Goal: Task Accomplishment & Management: Complete application form

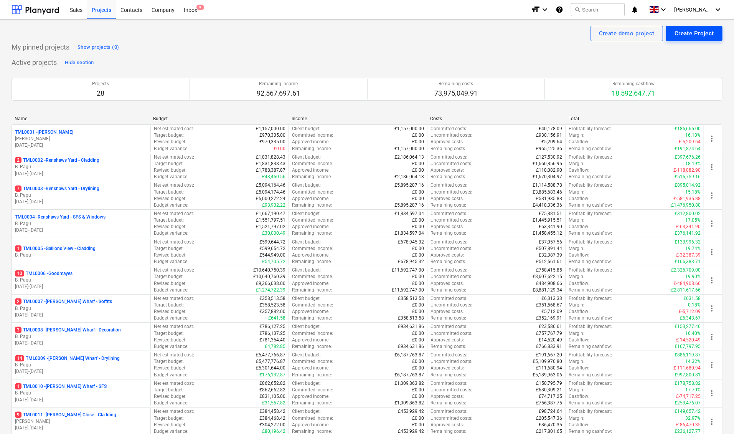
click at [677, 33] on div "Create Project" at bounding box center [695, 33] width 40 height 10
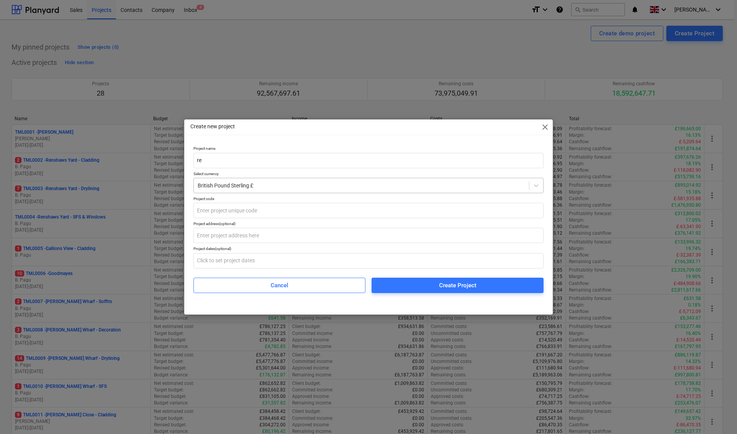
type input "r"
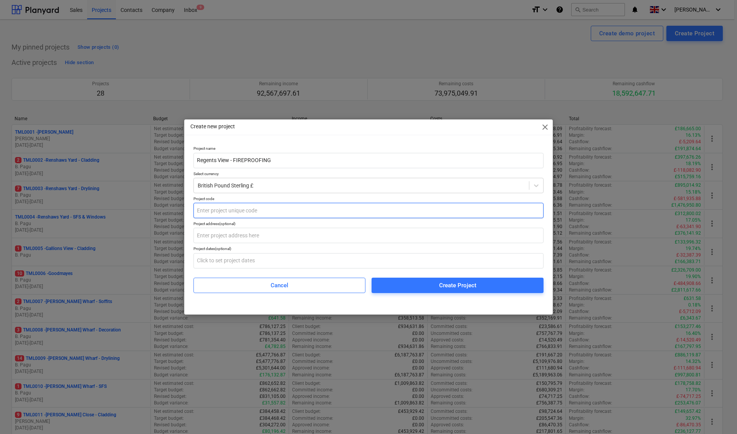
type input "Regents View - FIREPROOFING"
click at [201, 211] on input "text" at bounding box center [368, 210] width 350 height 15
type input "TML0034"
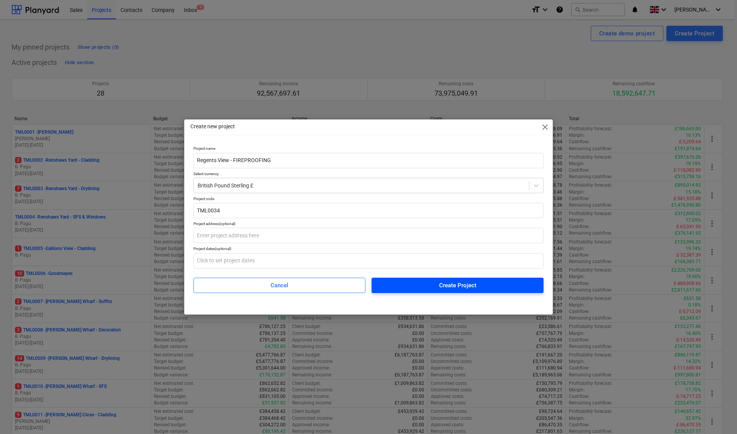
click at [457, 286] on div "Create Project" at bounding box center [457, 285] width 37 height 10
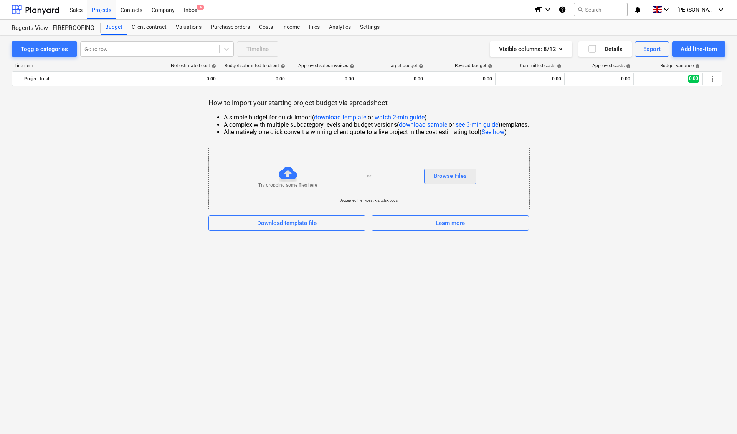
click at [447, 177] on div "Browse Files" at bounding box center [450, 176] width 33 height 10
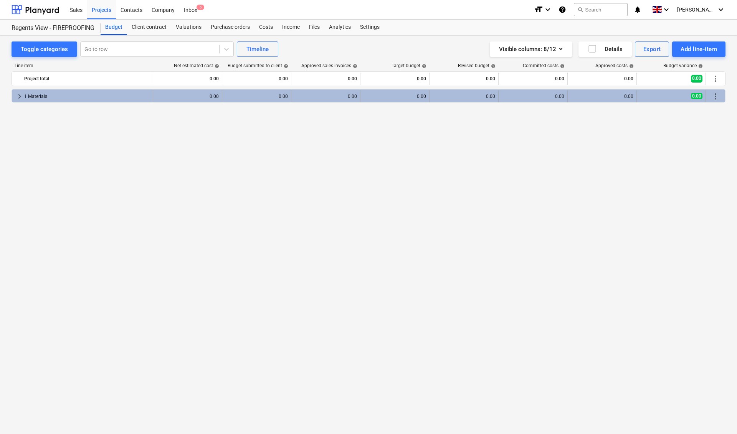
click at [19, 96] on span "keyboard_arrow_right" at bounding box center [19, 96] width 9 height 9
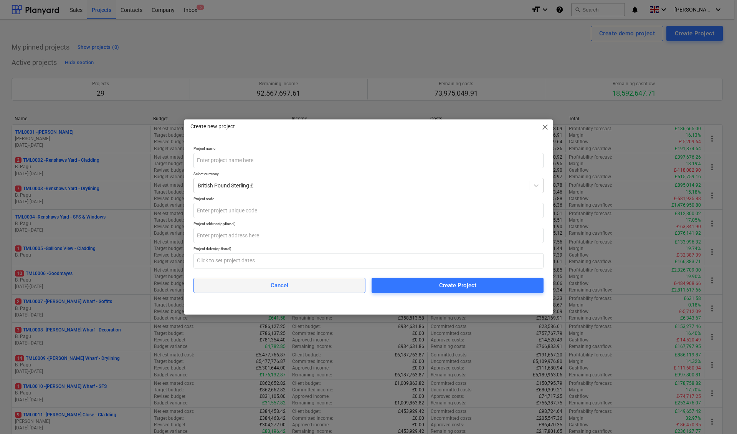
click at [316, 287] on span "Cancel" at bounding box center [279, 285] width 153 height 10
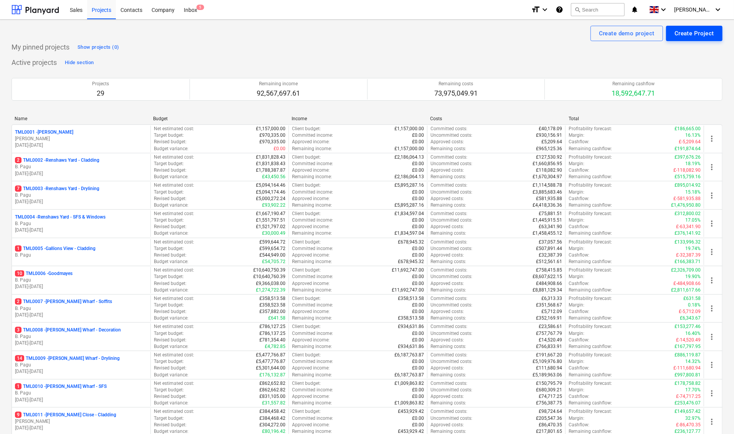
click at [677, 31] on div "Create Project" at bounding box center [695, 33] width 40 height 10
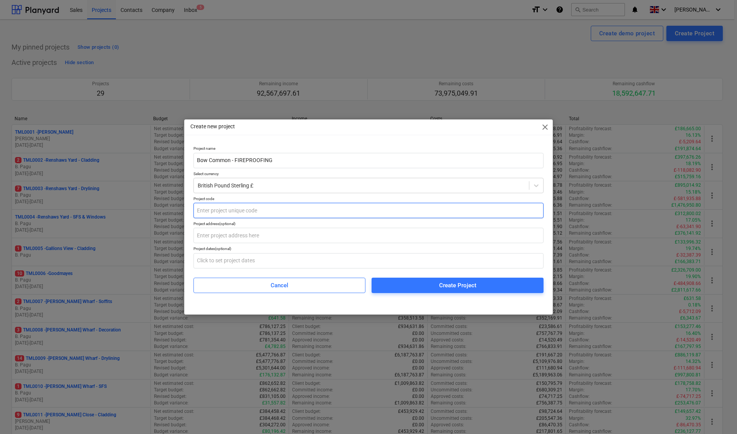
type input "Bow Common - FIREPROOFING"
click at [217, 209] on input "text" at bounding box center [368, 210] width 350 height 15
type input "TML0035"
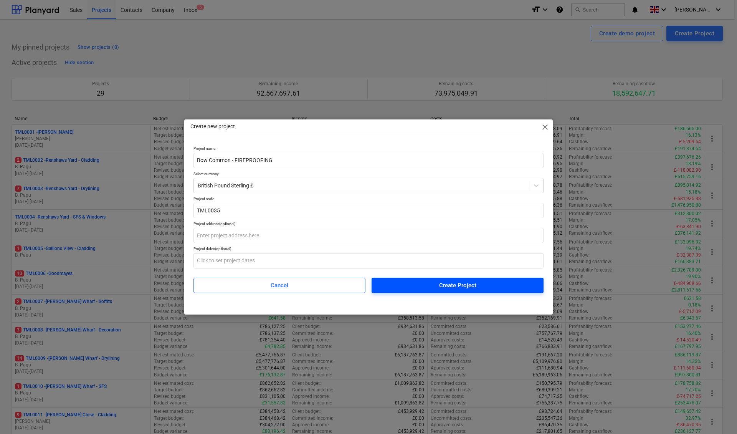
click at [446, 287] on div "Create Project" at bounding box center [457, 285] width 37 height 10
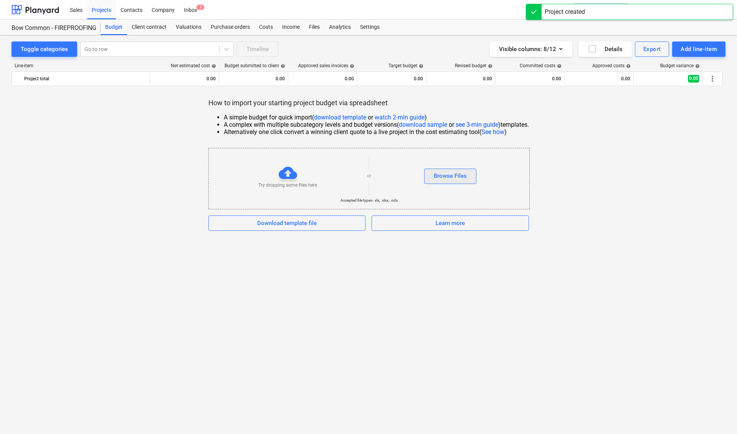
click at [457, 177] on div "Browse Files" at bounding box center [450, 176] width 33 height 10
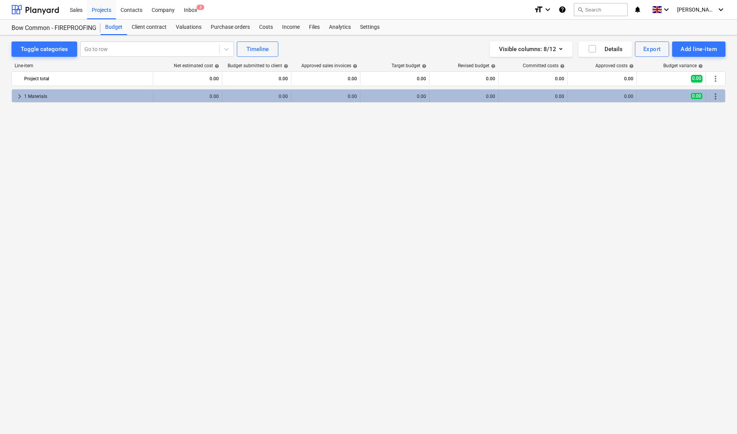
click at [20, 97] on span "keyboard_arrow_right" at bounding box center [19, 96] width 9 height 9
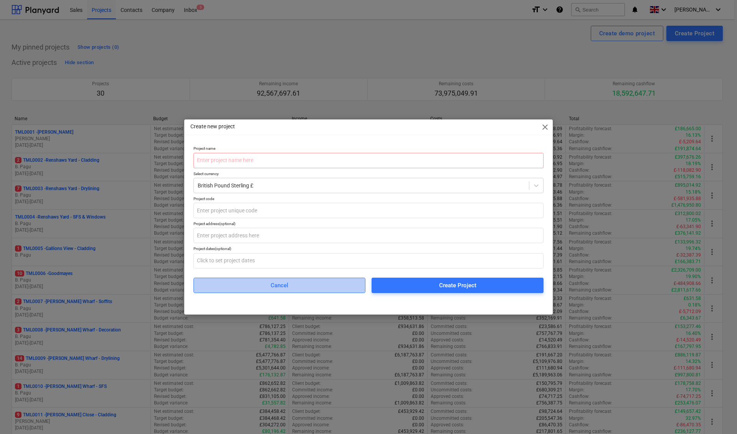
click at [308, 283] on span "Cancel" at bounding box center [279, 285] width 153 height 10
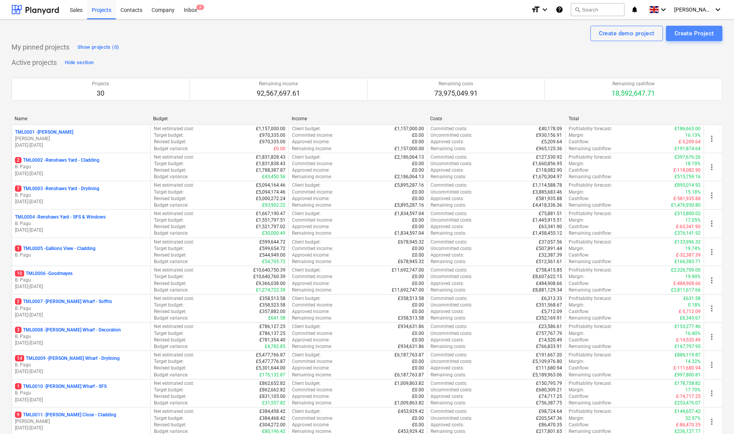
click at [677, 36] on div "Create Project" at bounding box center [695, 33] width 40 height 10
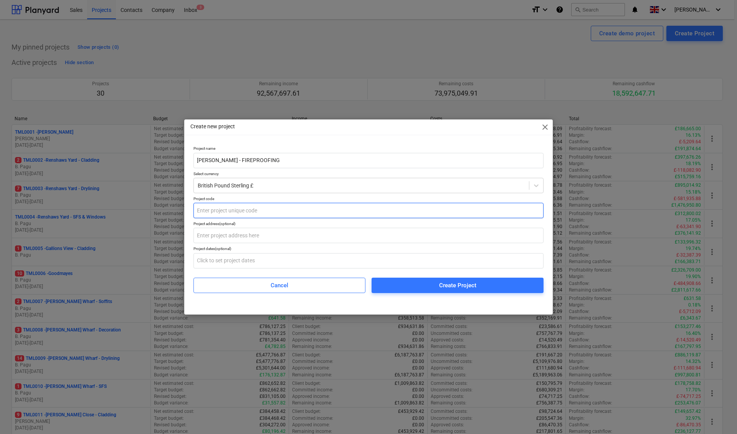
type input "[PERSON_NAME] - FIREPROOFING"
click at [210, 213] on input "text" at bounding box center [368, 210] width 350 height 15
type input "TML0036"
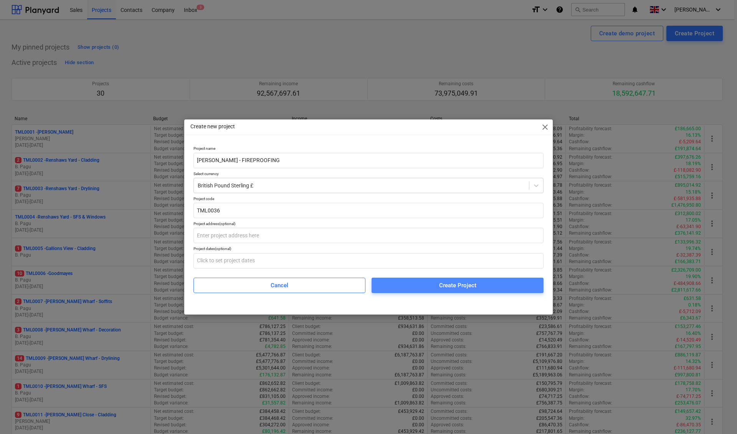
click at [450, 289] on div "Create Project" at bounding box center [457, 285] width 37 height 10
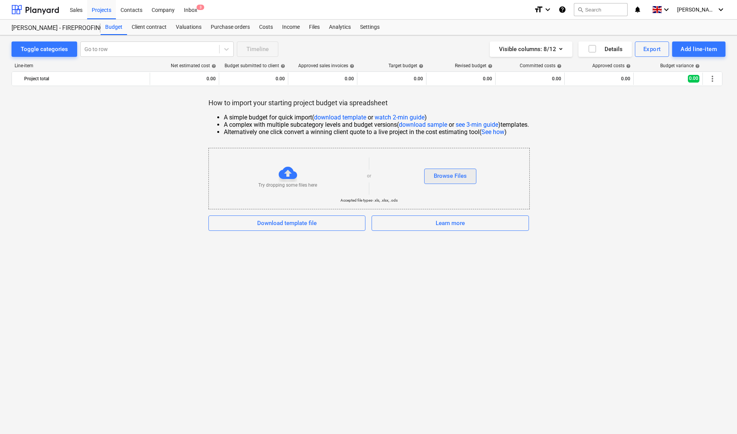
click at [451, 174] on div "Browse Files" at bounding box center [450, 176] width 33 height 10
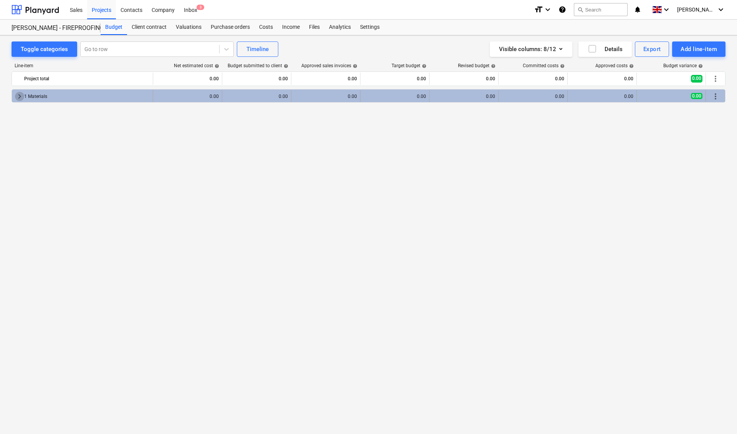
click at [19, 94] on span "keyboard_arrow_right" at bounding box center [19, 96] width 9 height 9
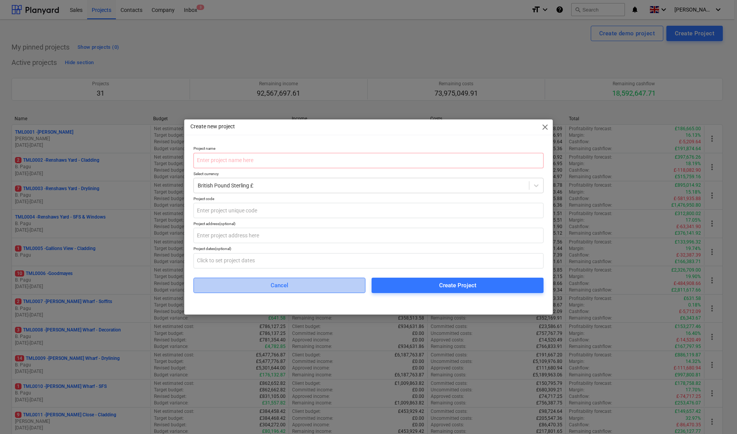
click at [290, 290] on span "Cancel" at bounding box center [279, 285] width 153 height 10
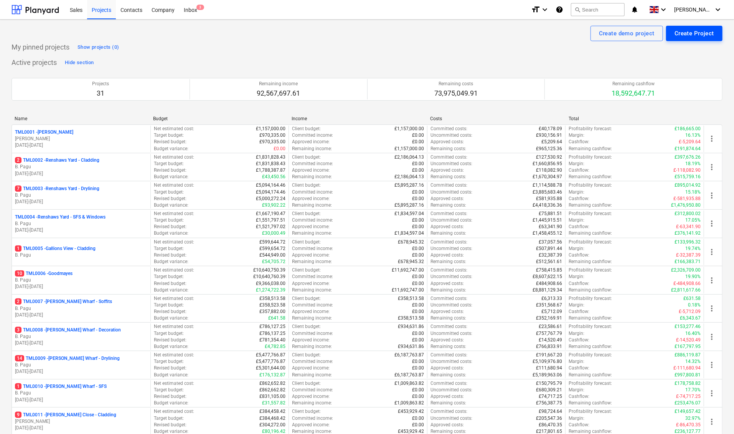
click at [677, 34] on div "Create Project" at bounding box center [695, 33] width 40 height 10
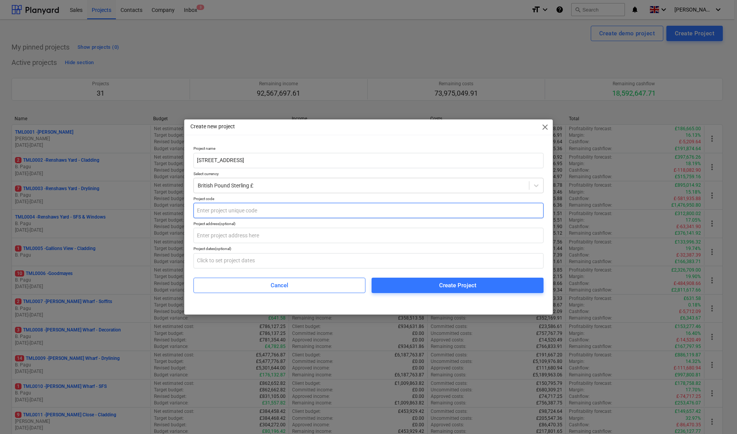
type input "[STREET_ADDRESS]"
click at [215, 209] on input "text" at bounding box center [368, 210] width 350 height 15
type input "TML0033"
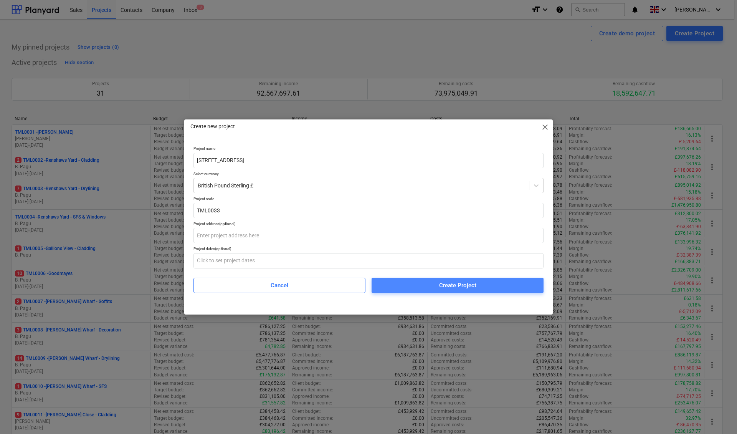
click at [455, 287] on div "Create Project" at bounding box center [457, 285] width 37 height 10
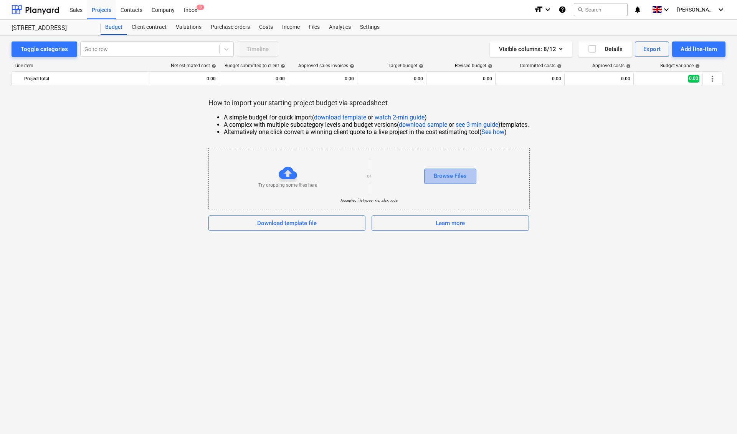
click at [448, 177] on div "Browse Files" at bounding box center [450, 176] width 33 height 10
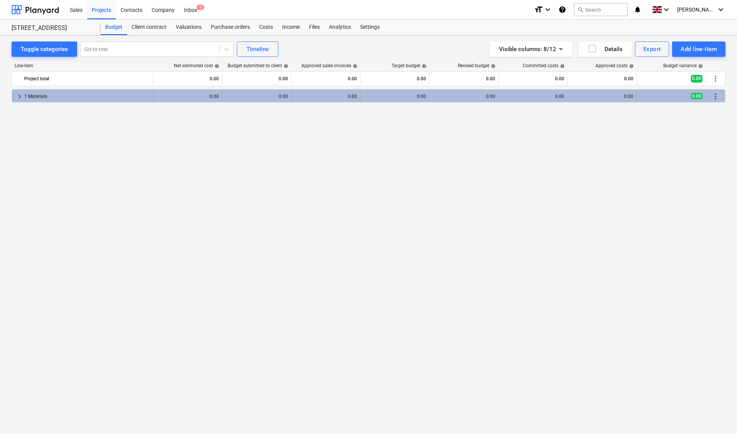
click at [18, 96] on span "keyboard_arrow_right" at bounding box center [19, 96] width 9 height 9
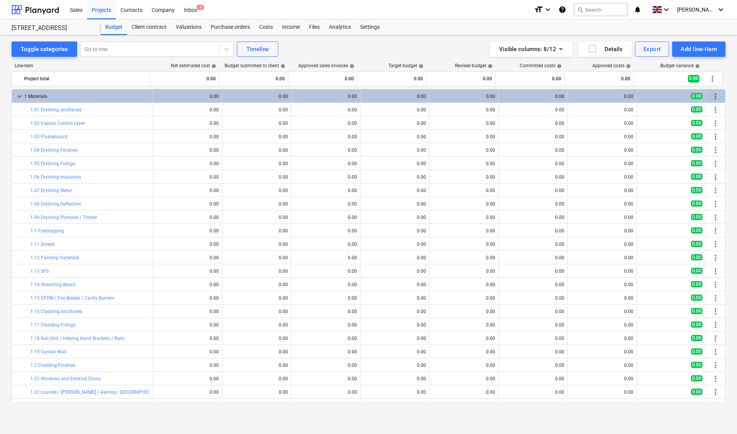
click at [18, 96] on span "keyboard_arrow_down" at bounding box center [19, 96] width 9 height 9
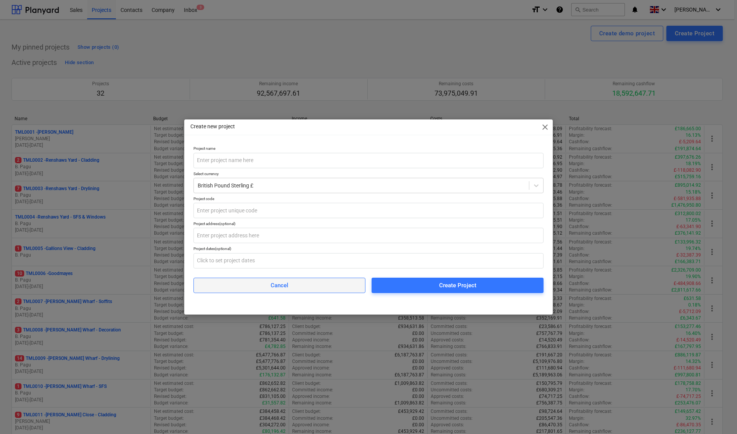
click at [291, 287] on span "Cancel" at bounding box center [279, 285] width 153 height 10
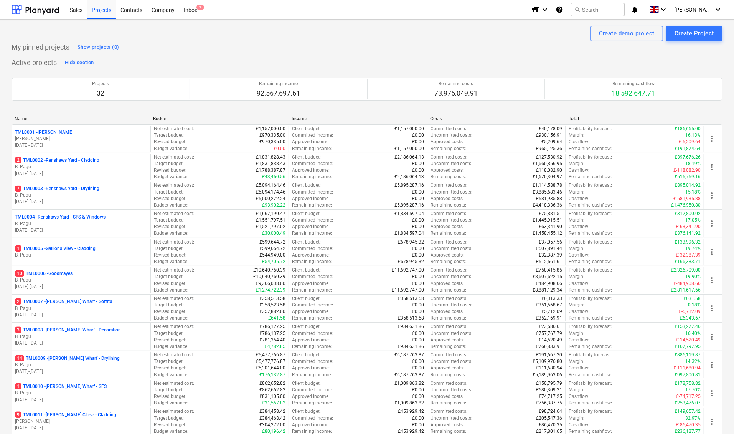
click at [677, 10] on div "Successfully imported line-items" at bounding box center [626, 8] width 207 height 16
click at [670, 10] on div "Successfully imported line-items" at bounding box center [626, 8] width 207 height 16
click at [671, 8] on div "Successfully imported line-items" at bounding box center [626, 8] width 207 height 16
click at [677, 11] on div "Successfully imported line-items" at bounding box center [626, 8] width 207 height 16
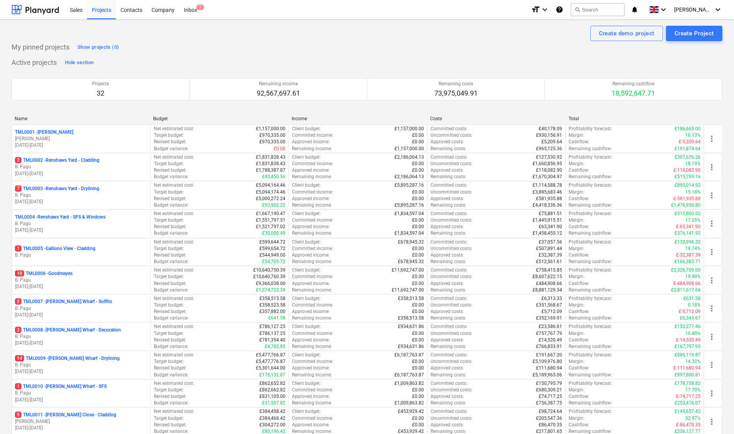
click at [677, 10] on div "Successfully imported line-items" at bounding box center [626, 8] width 207 height 16
